Goal: Transaction & Acquisition: Purchase product/service

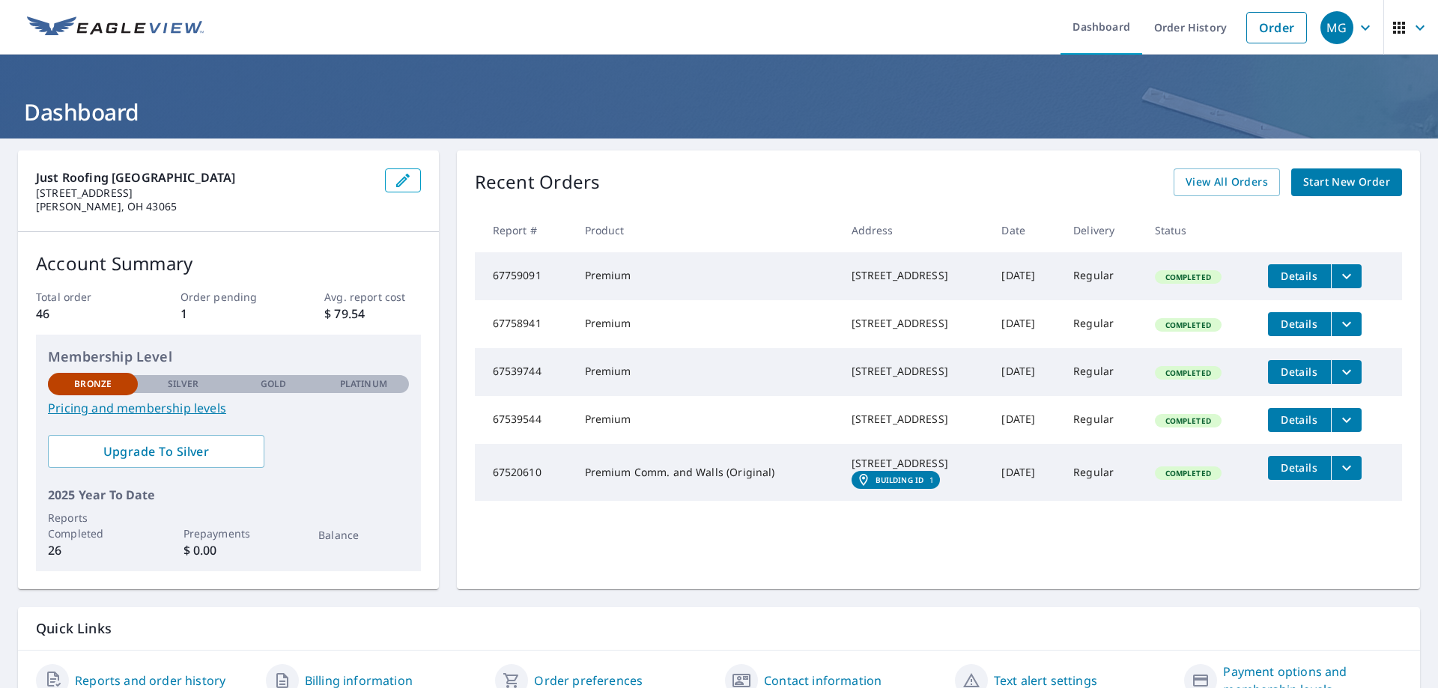
click at [1319, 184] on span "Start New Order" at bounding box center [1346, 182] width 87 height 19
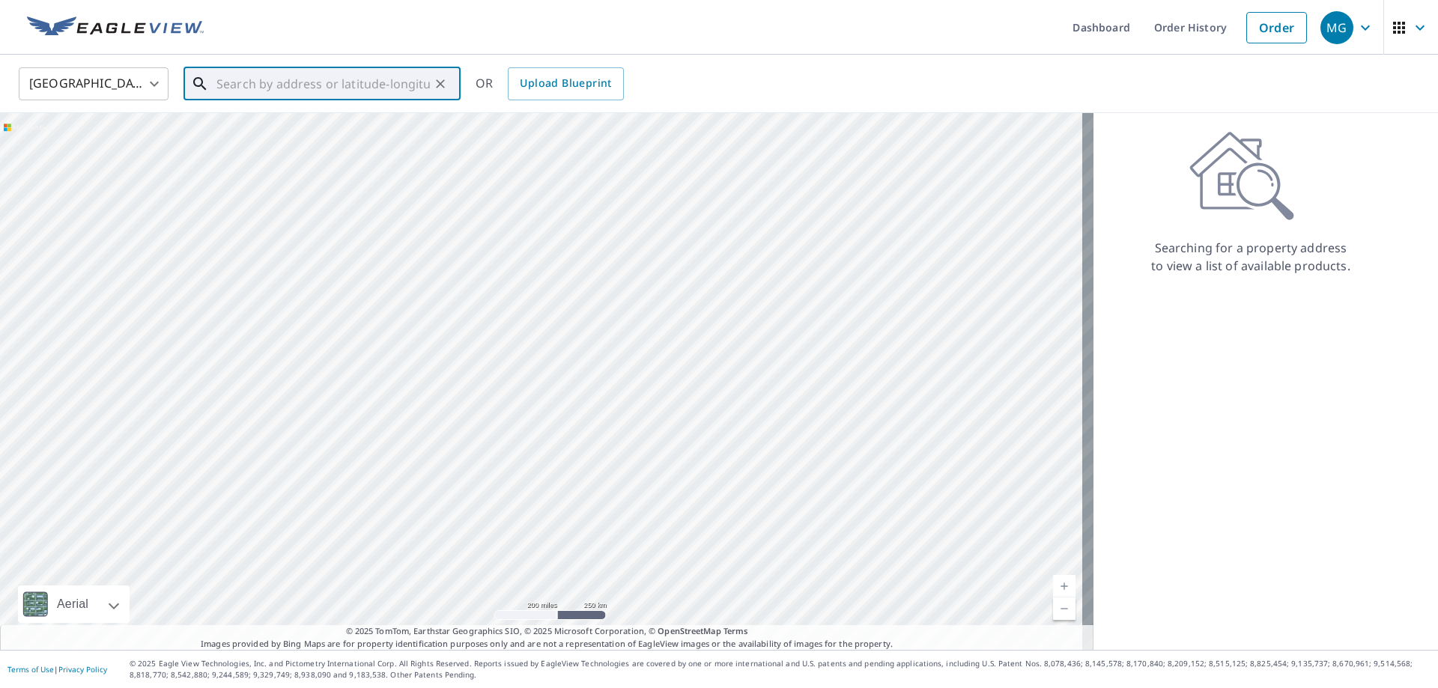
click at [237, 80] on input "text" at bounding box center [322, 84] width 213 height 42
click at [231, 86] on input "text" at bounding box center [322, 84] width 213 height 42
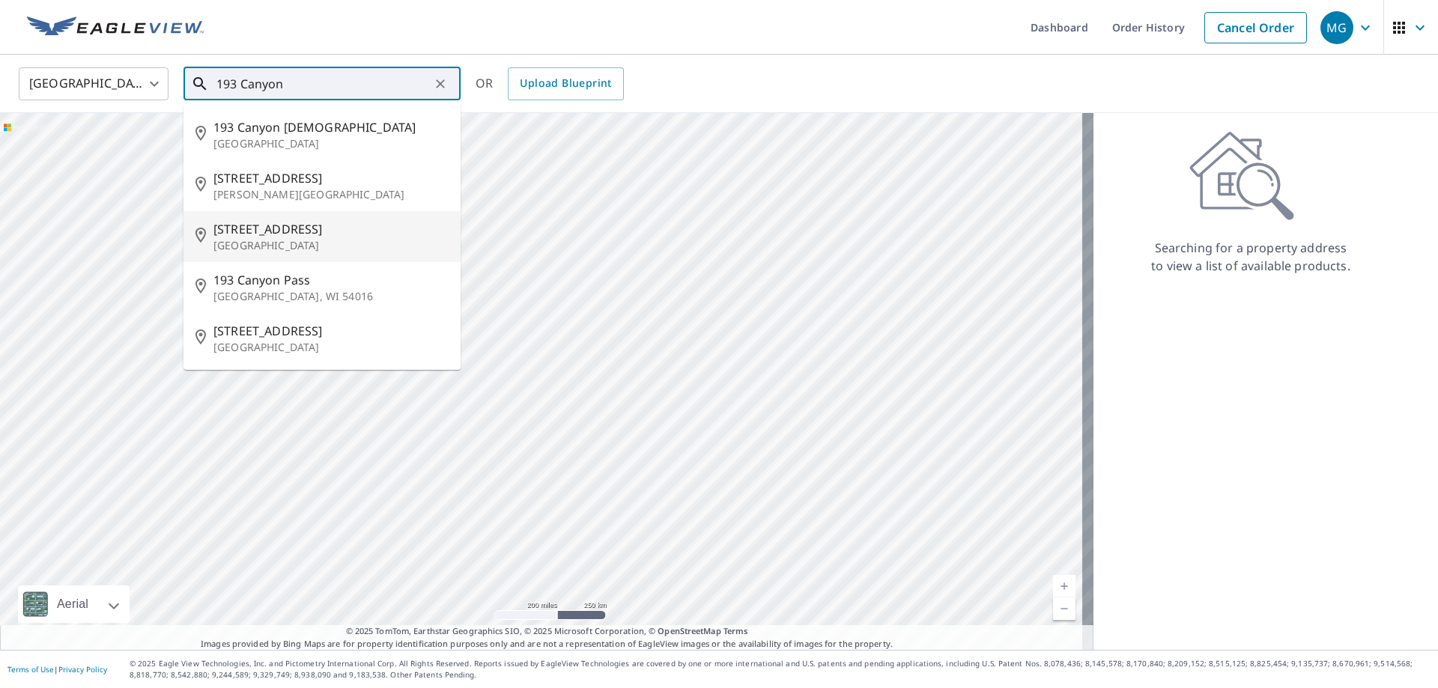
click at [264, 234] on span "[STREET_ADDRESS]" at bounding box center [330, 229] width 235 height 18
type input "[STREET_ADDRESS][PERSON_NAME]"
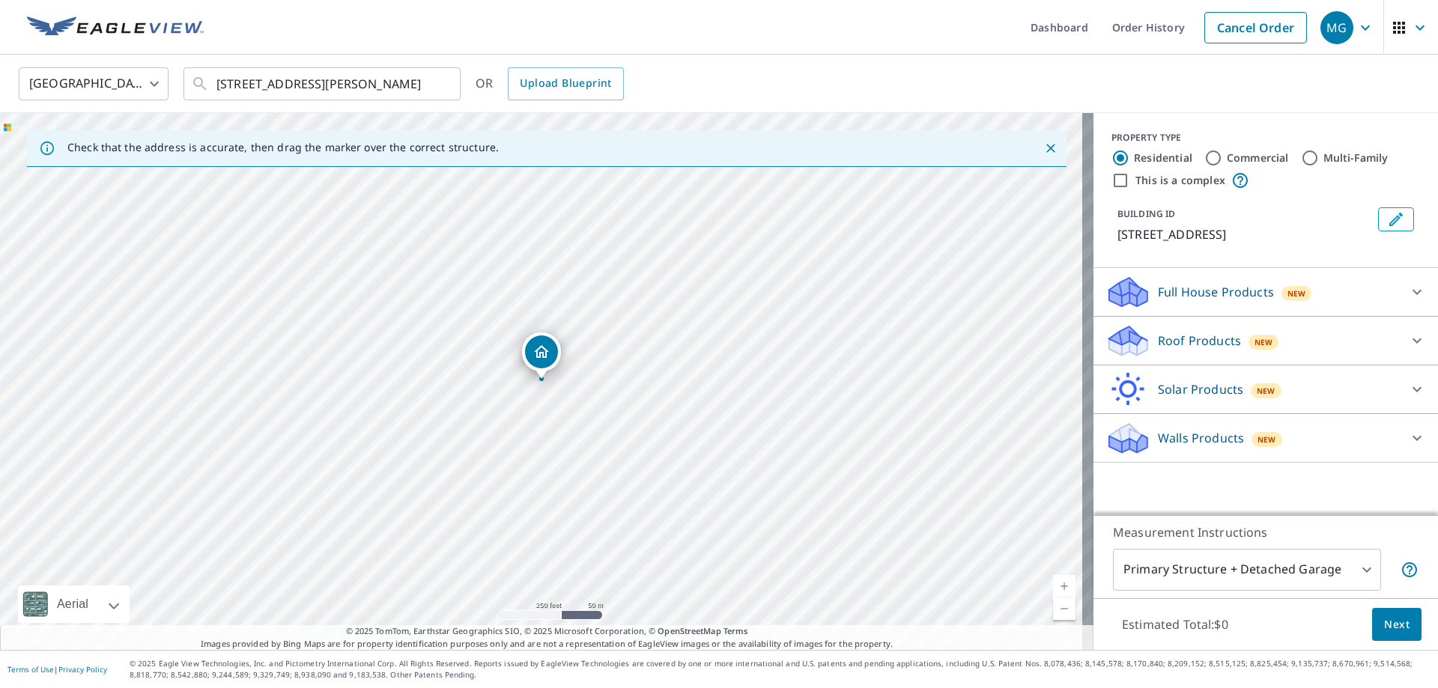
click at [1159, 344] on p "Roof Products" at bounding box center [1199, 341] width 83 height 18
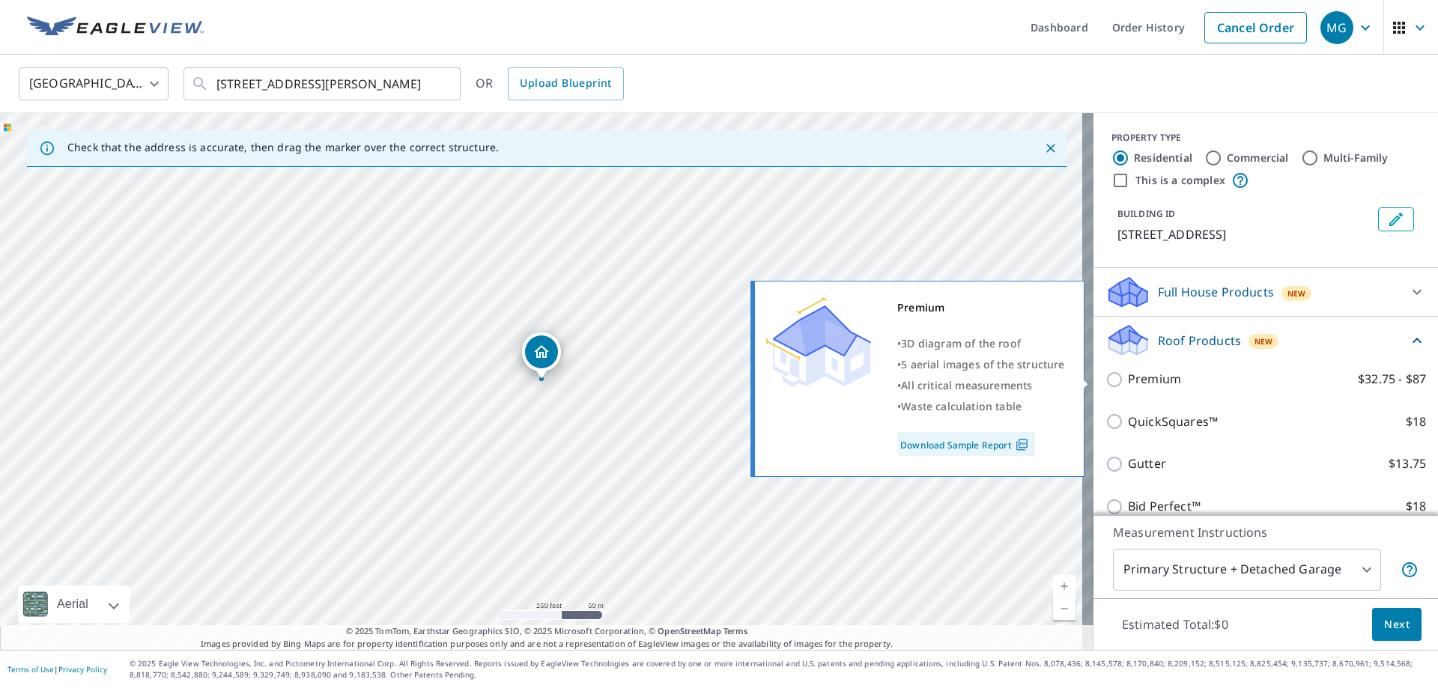
click at [1105, 383] on input "Premium $32.75 - $87" at bounding box center [1116, 380] width 22 height 18
checkbox input "true"
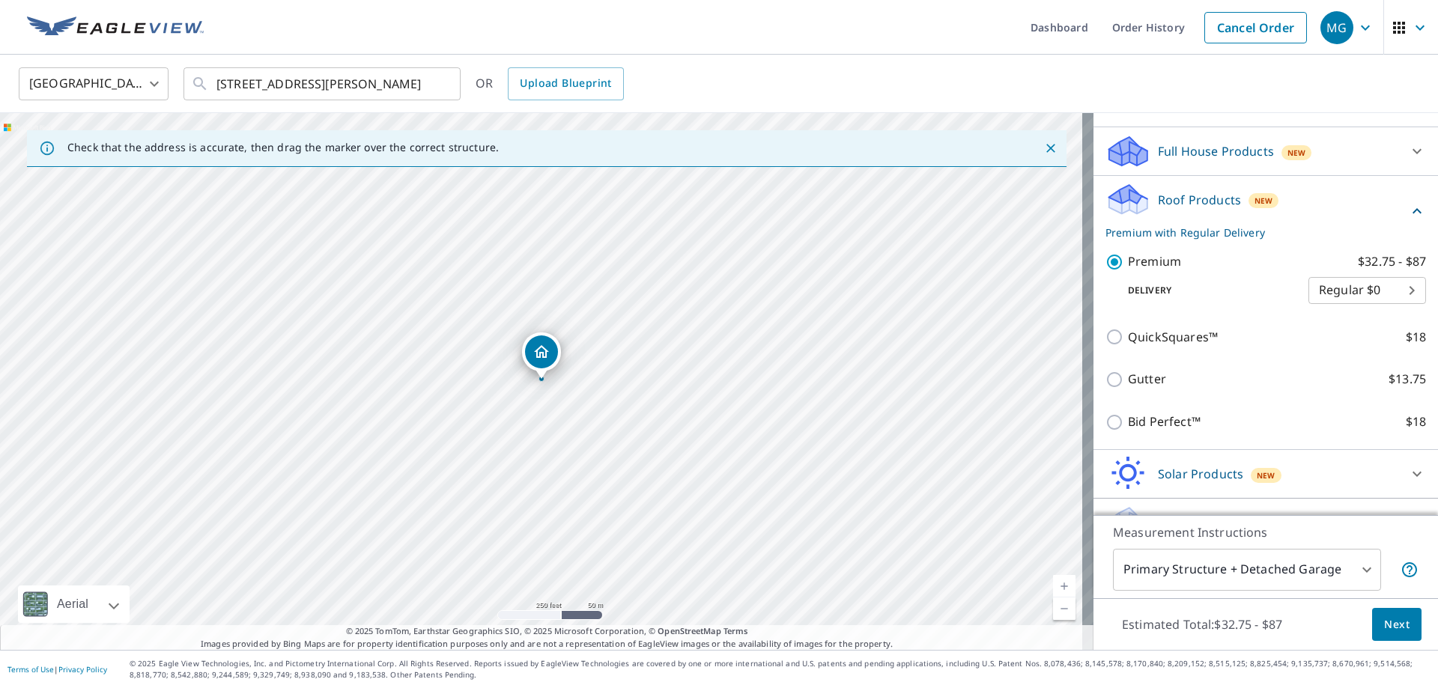
scroll to position [173, 0]
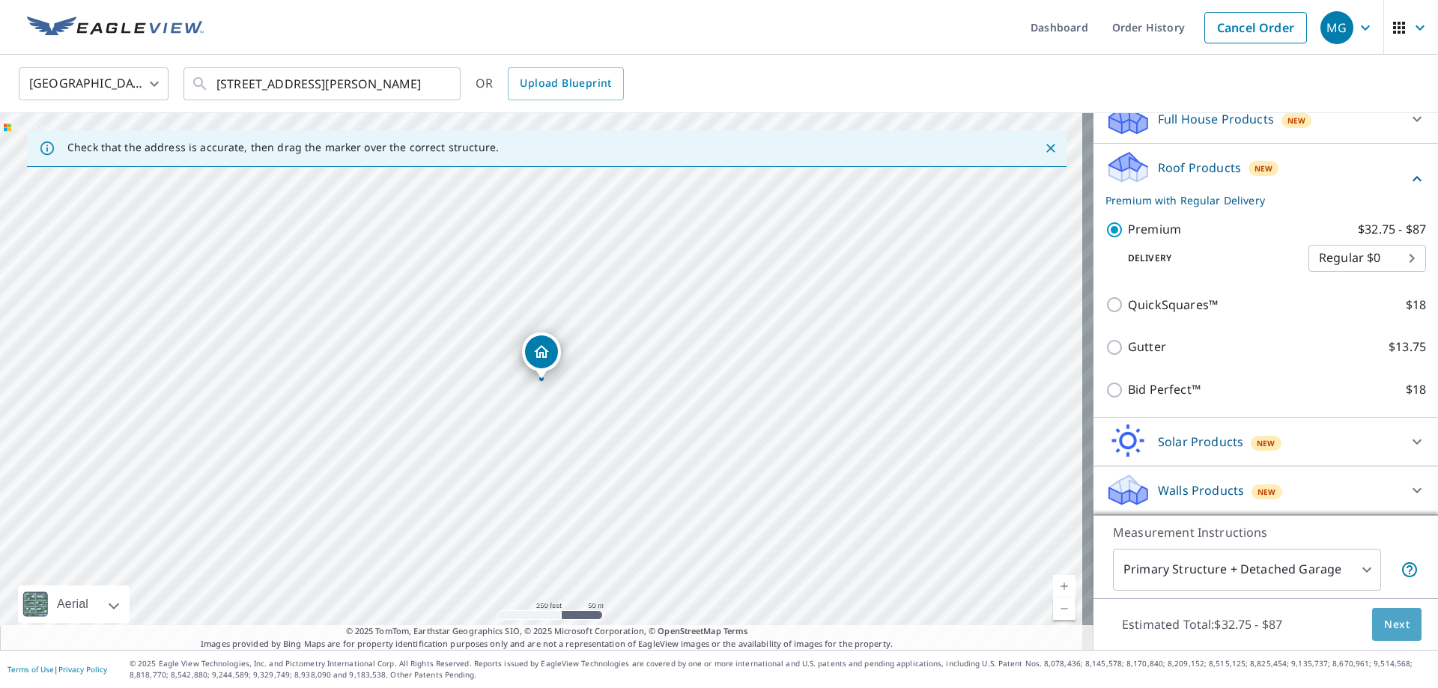
click at [1384, 627] on span "Next" at bounding box center [1396, 625] width 25 height 19
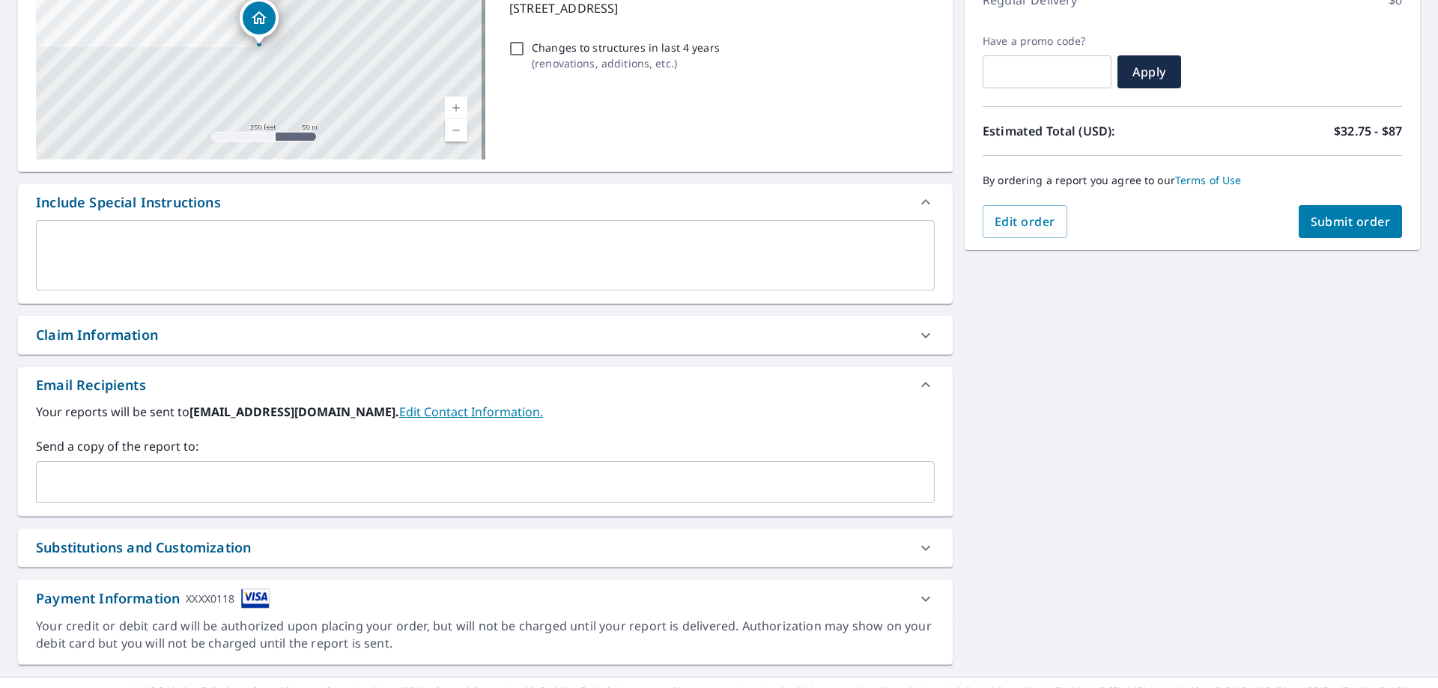
scroll to position [255, 0]
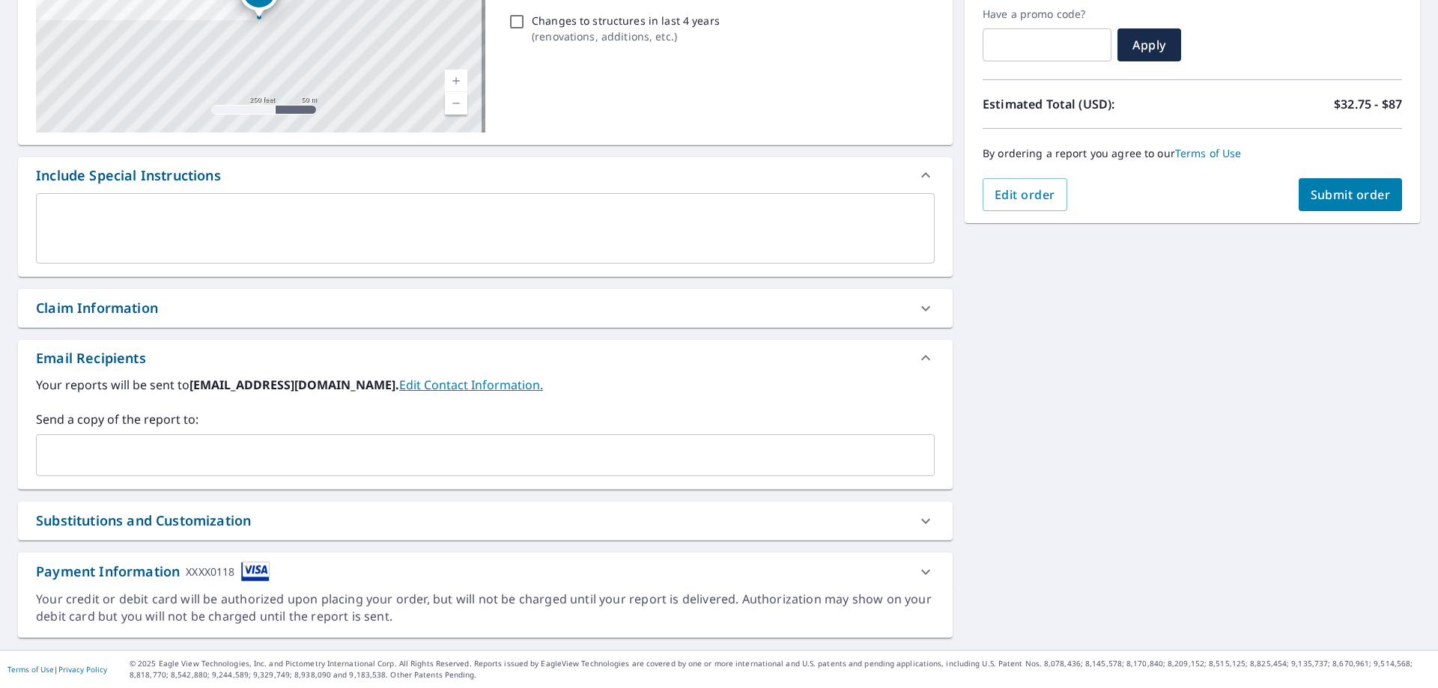
click at [113, 467] on input "text" at bounding box center [474, 455] width 863 height 28
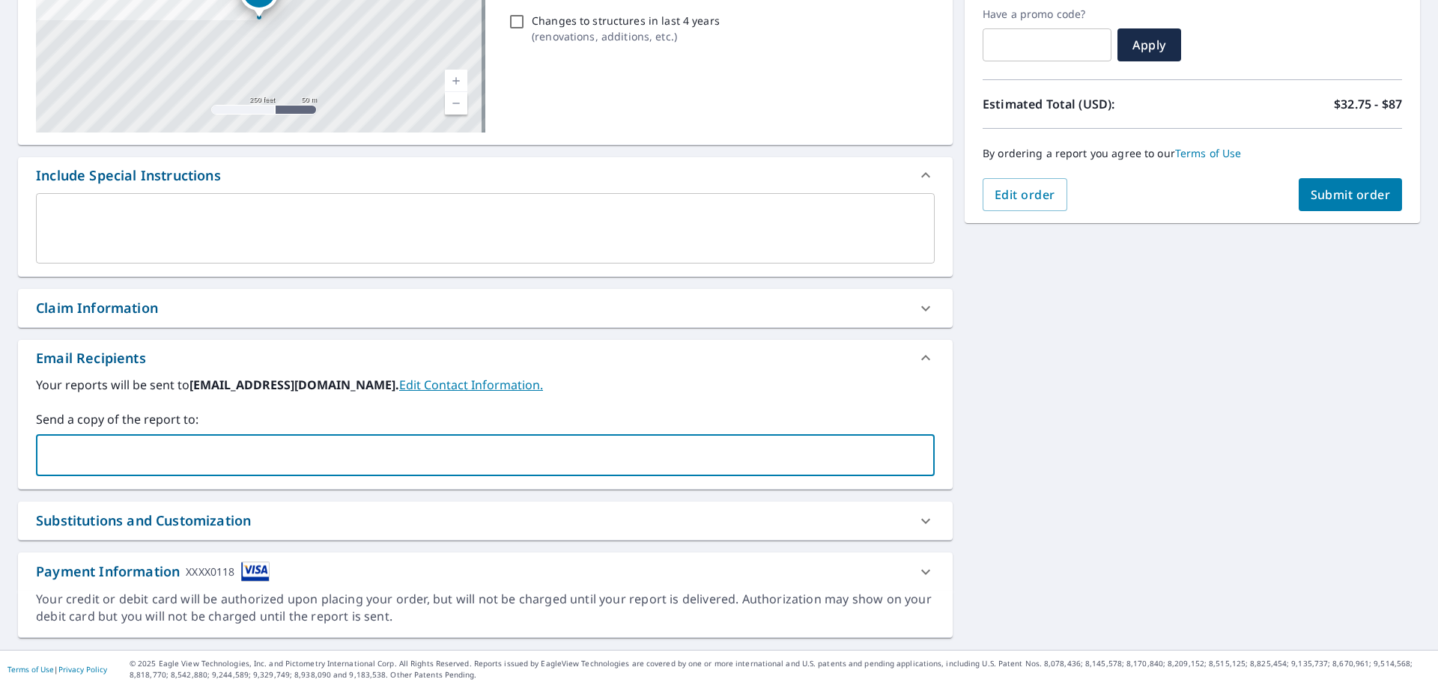
type input "[EMAIL_ADDRESS][DOMAIN_NAME]"
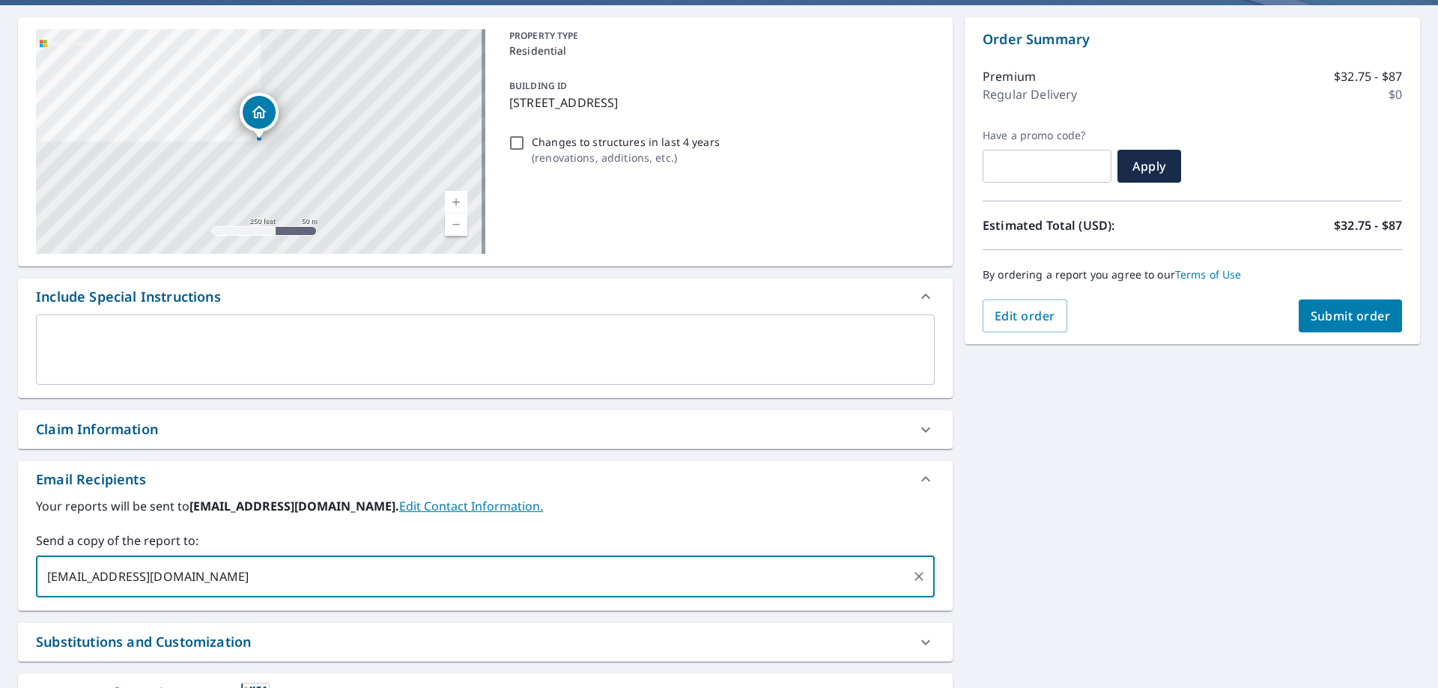
scroll to position [0, 0]
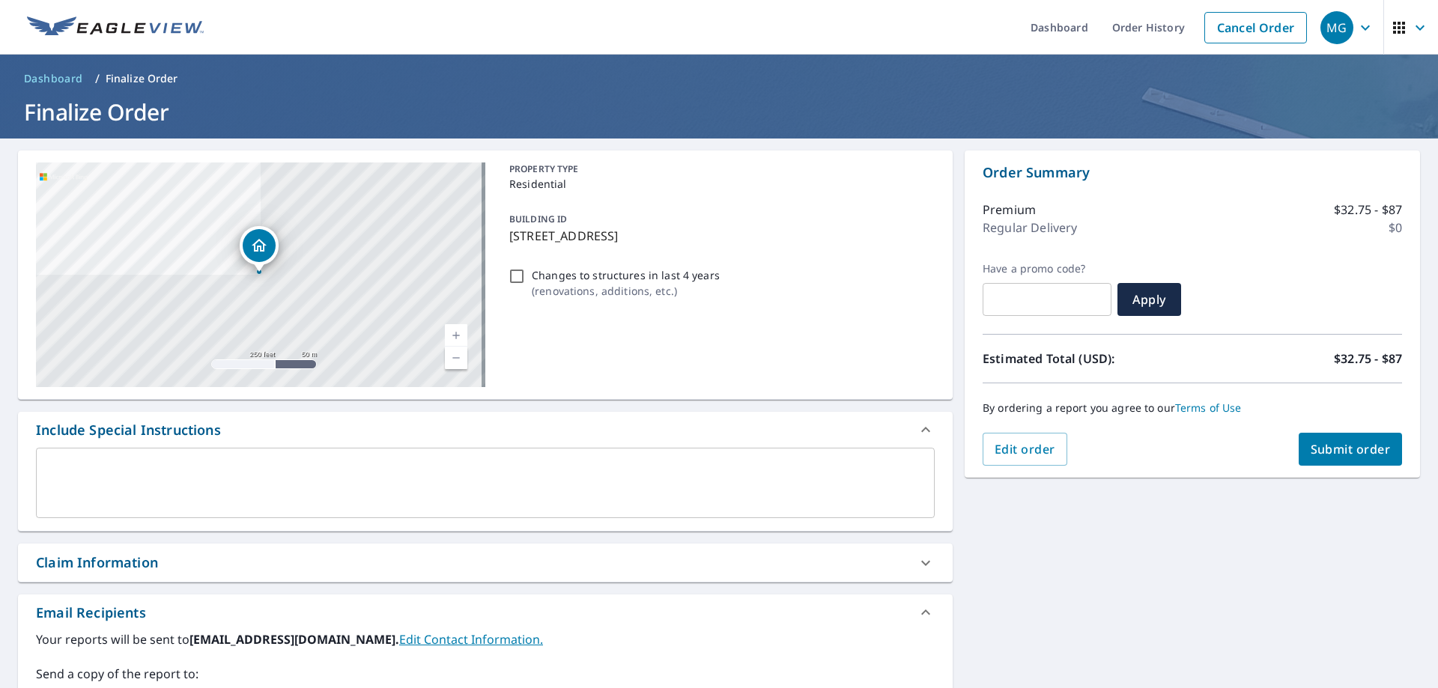
click at [1343, 452] on span "Submit order" at bounding box center [1350, 449] width 80 height 16
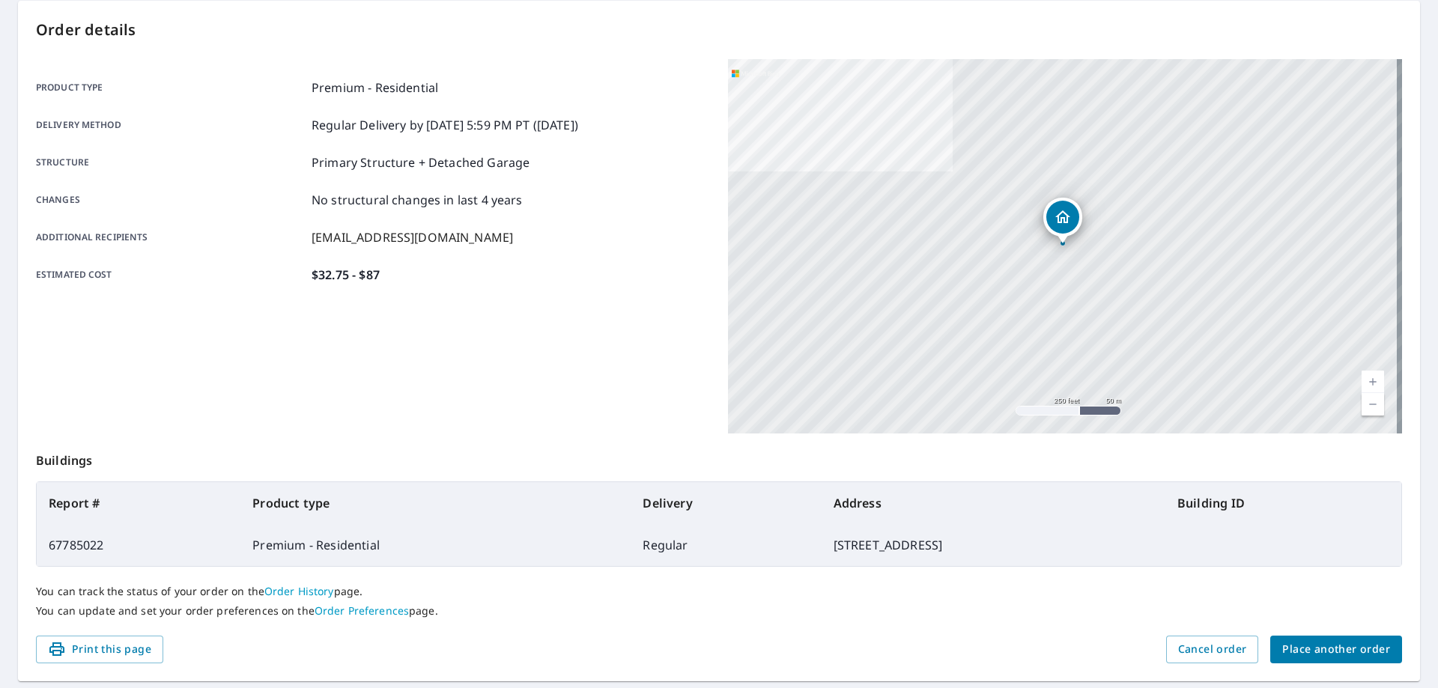
scroll to position [193, 0]
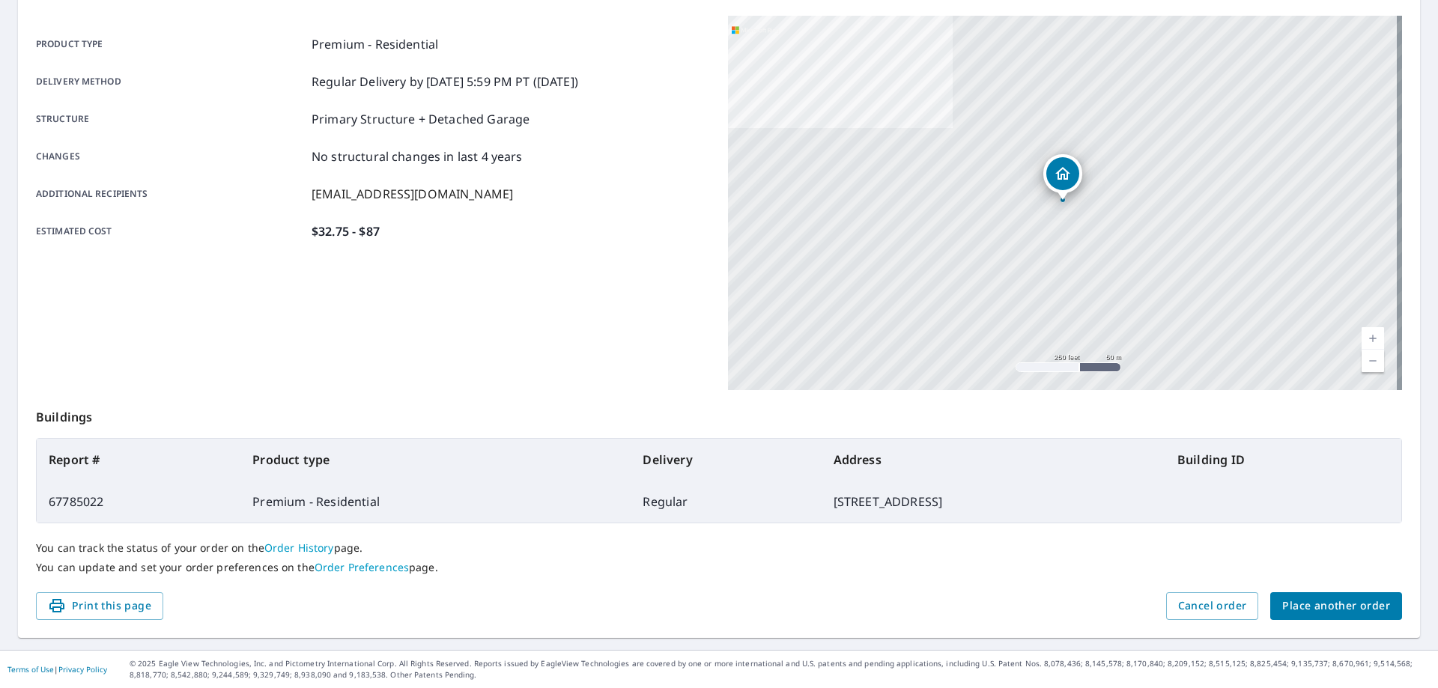
click at [1437, 84] on html "MG MG Dashboard Order History Order MG Order Submitted Order details Product ty…" at bounding box center [719, 344] width 1438 height 688
